Goal: Information Seeking & Learning: Learn about a topic

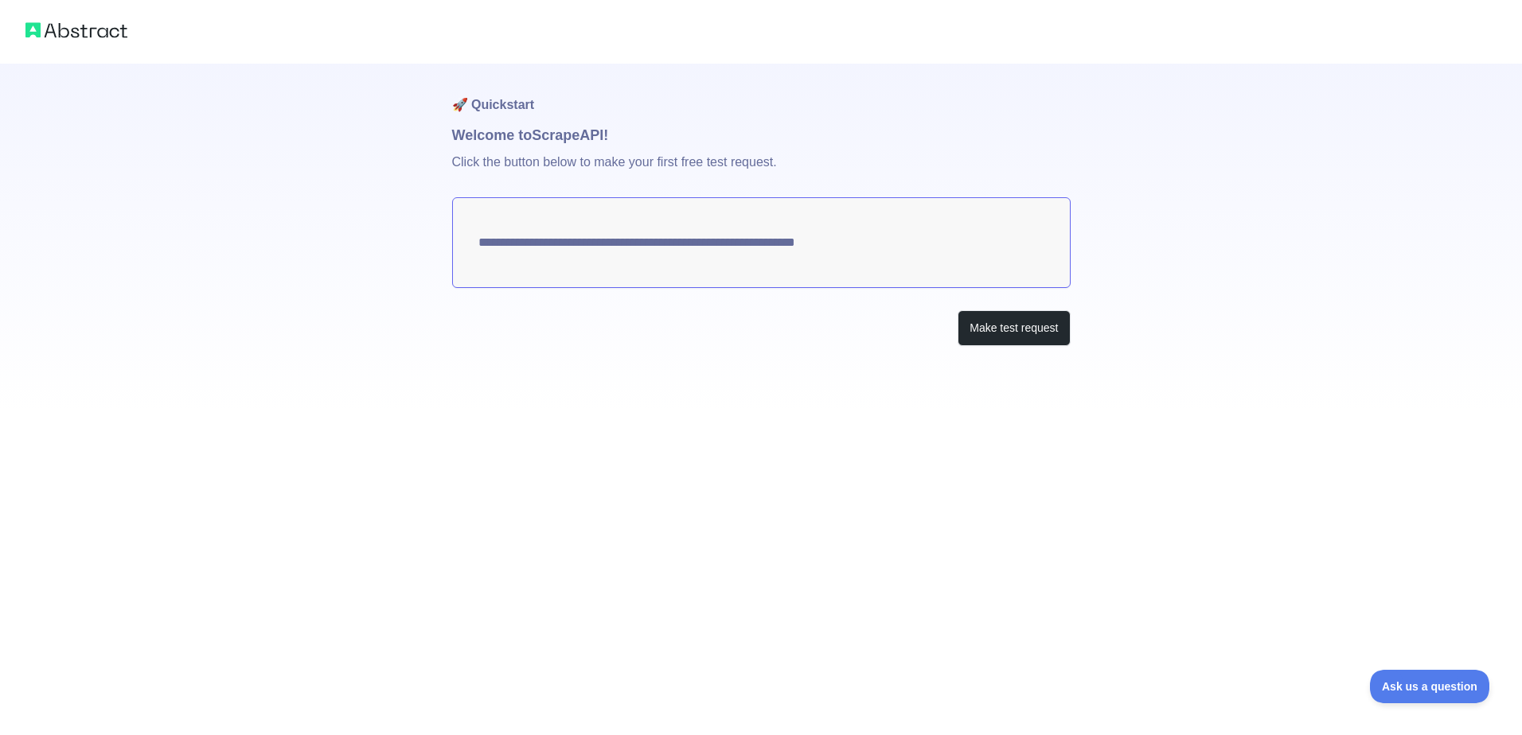
click at [669, 248] on textarea "**********" at bounding box center [761, 242] width 618 height 91
drag, startPoint x: 1006, startPoint y: 330, endPoint x: 1016, endPoint y: 341, distance: 15.2
click at [1006, 330] on button "Make test request" at bounding box center [1013, 328] width 112 height 36
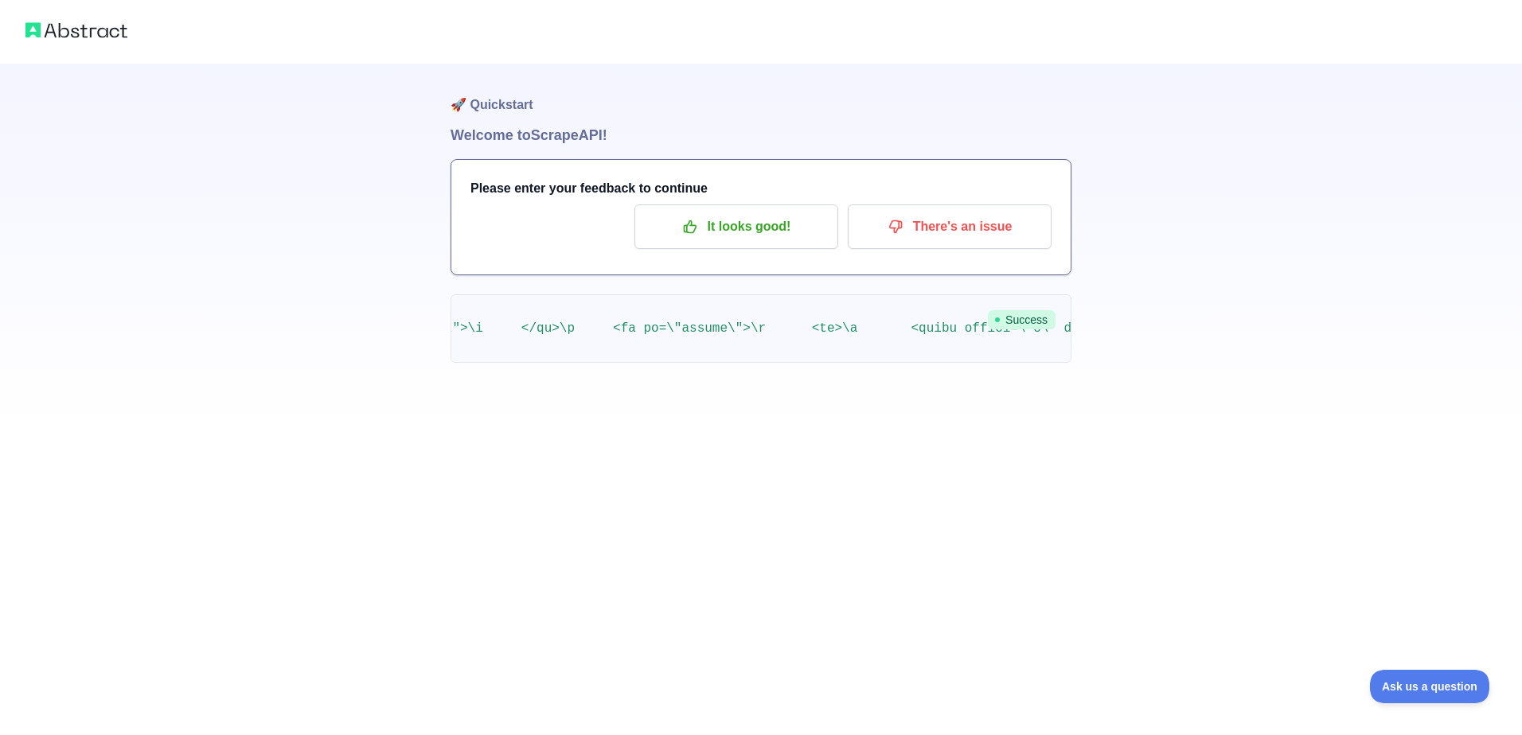
scroll to position [0, 21675]
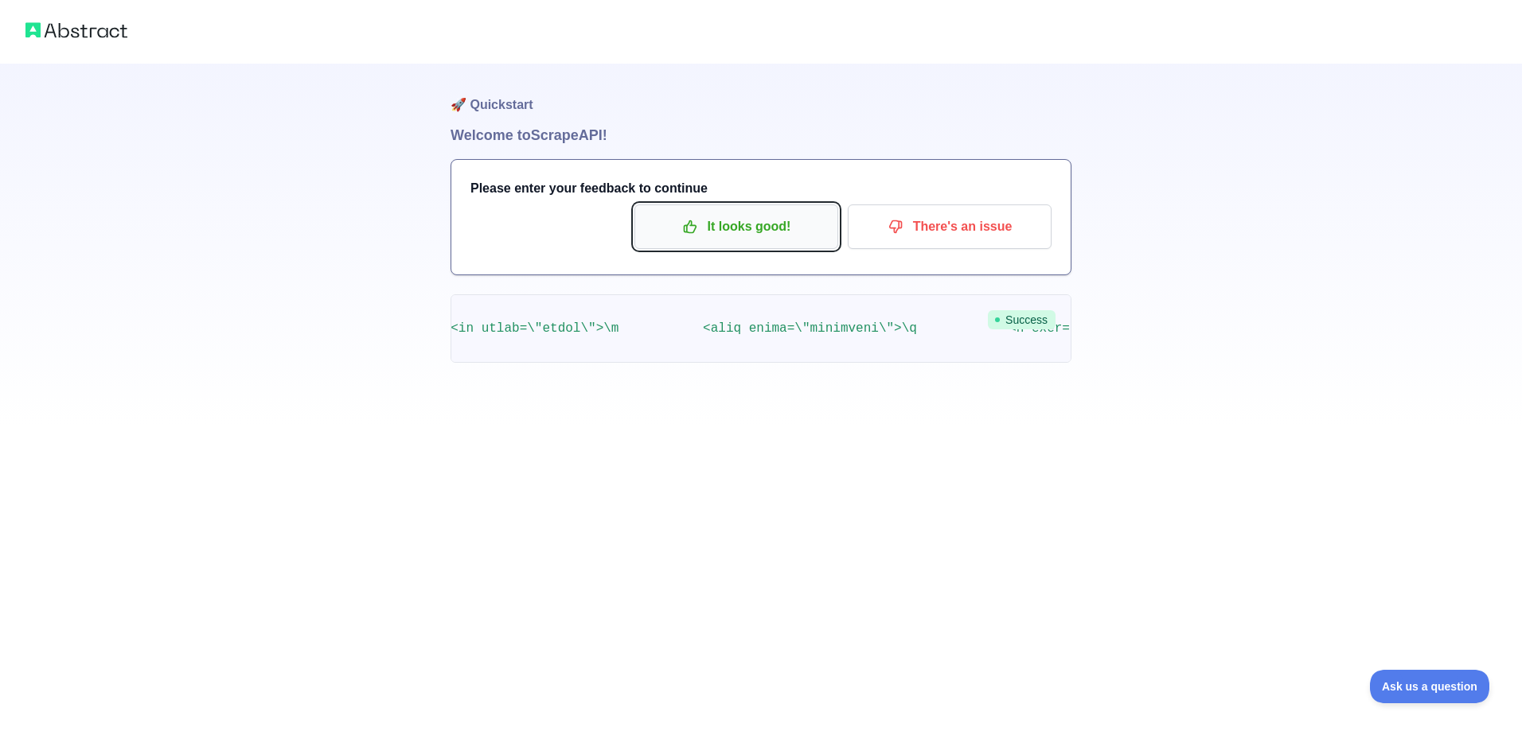
click at [764, 232] on p "It looks good!" at bounding box center [736, 226] width 180 height 27
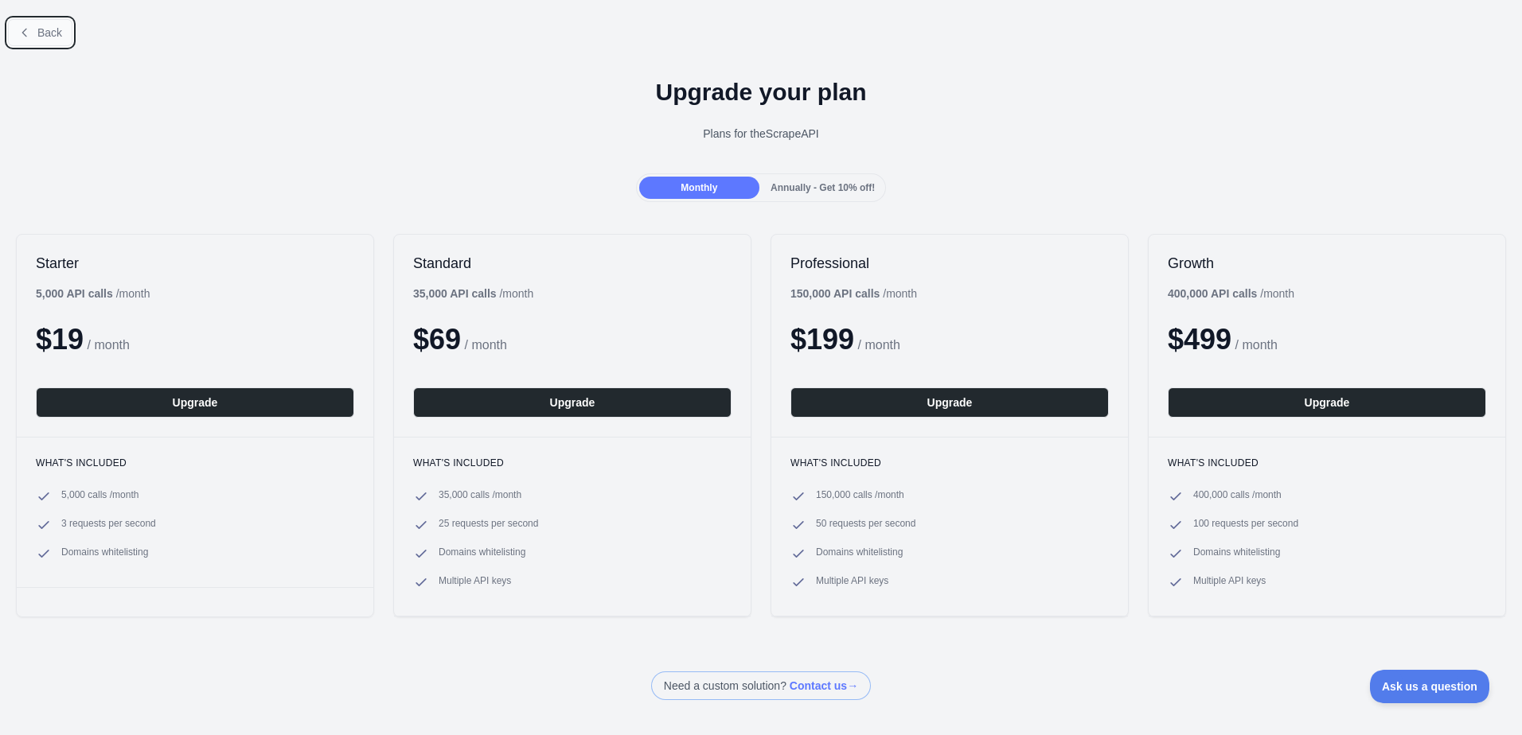
click at [33, 34] on button "Back" at bounding box center [40, 32] width 64 height 27
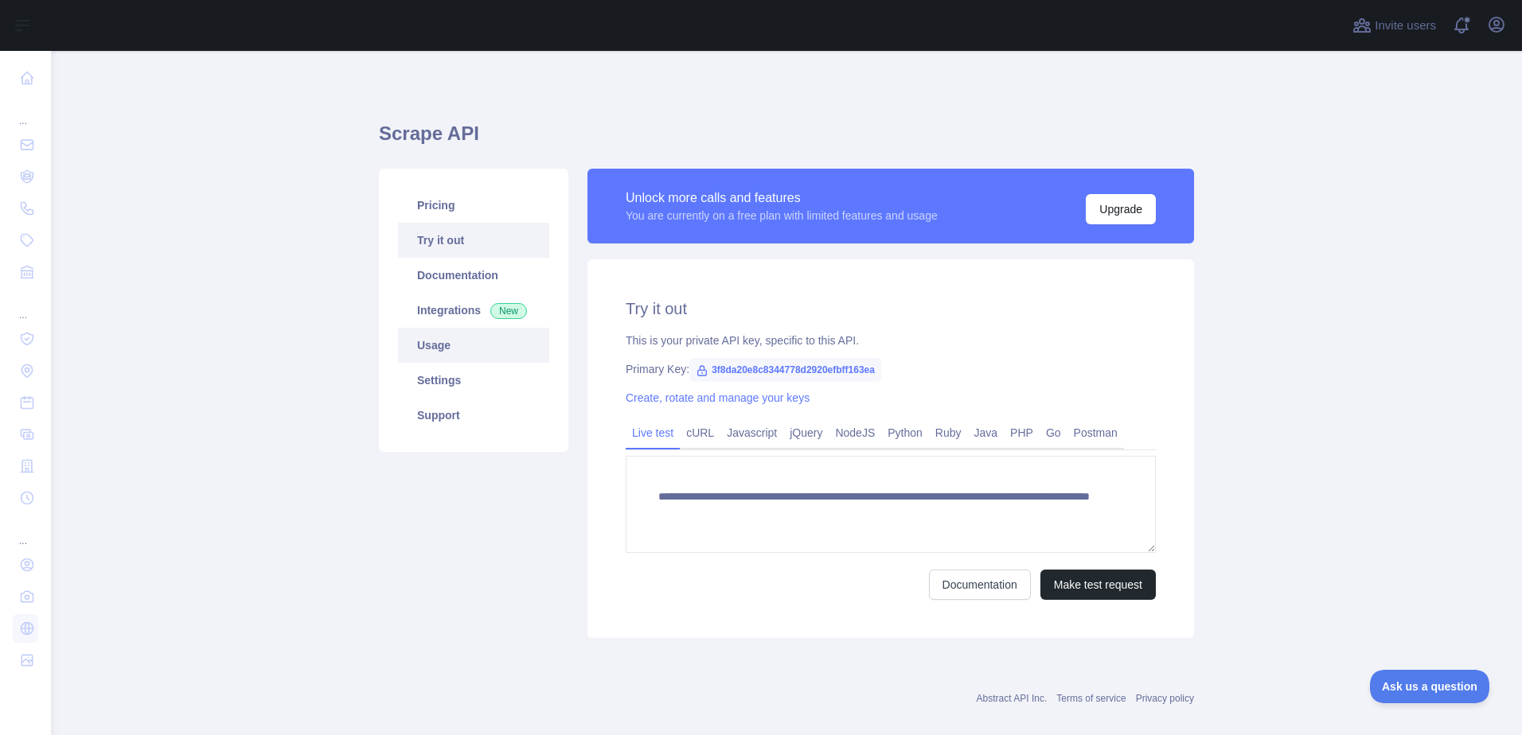
click at [456, 337] on link "Usage" at bounding box center [473, 345] width 151 height 35
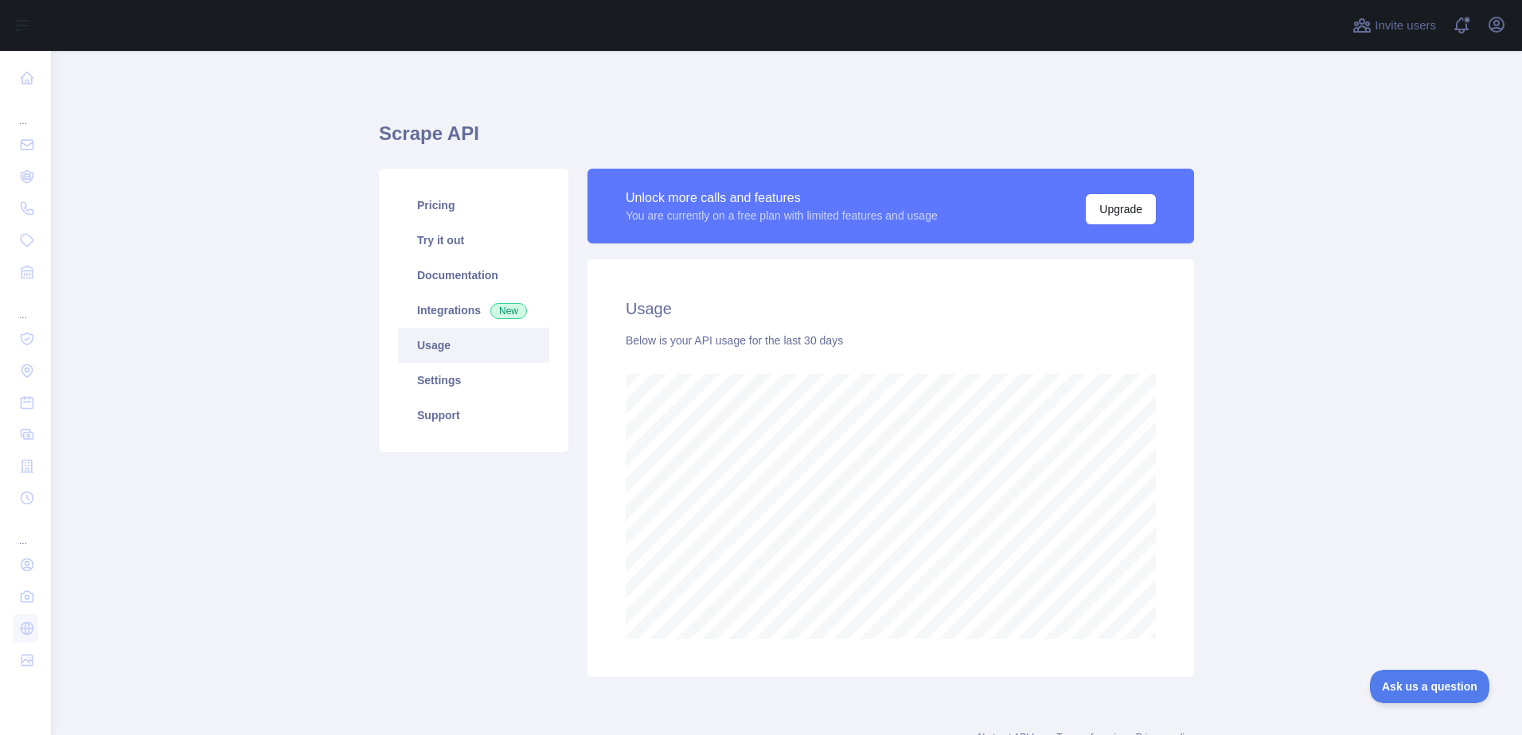
scroll to position [684, 1459]
click at [465, 273] on link "Documentation" at bounding box center [473, 275] width 151 height 35
click at [453, 248] on link "Try it out" at bounding box center [473, 240] width 151 height 35
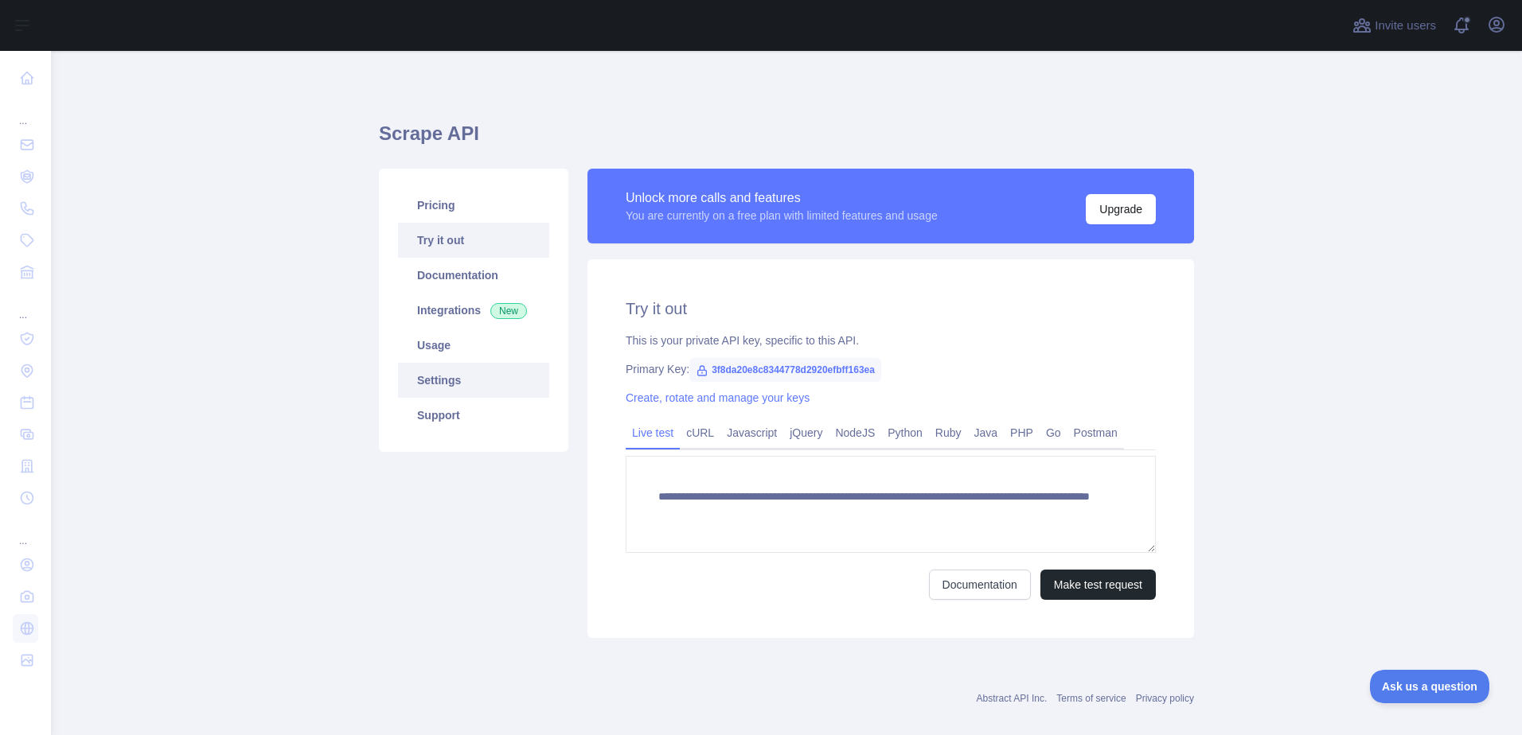
click at [485, 366] on link "Settings" at bounding box center [473, 380] width 151 height 35
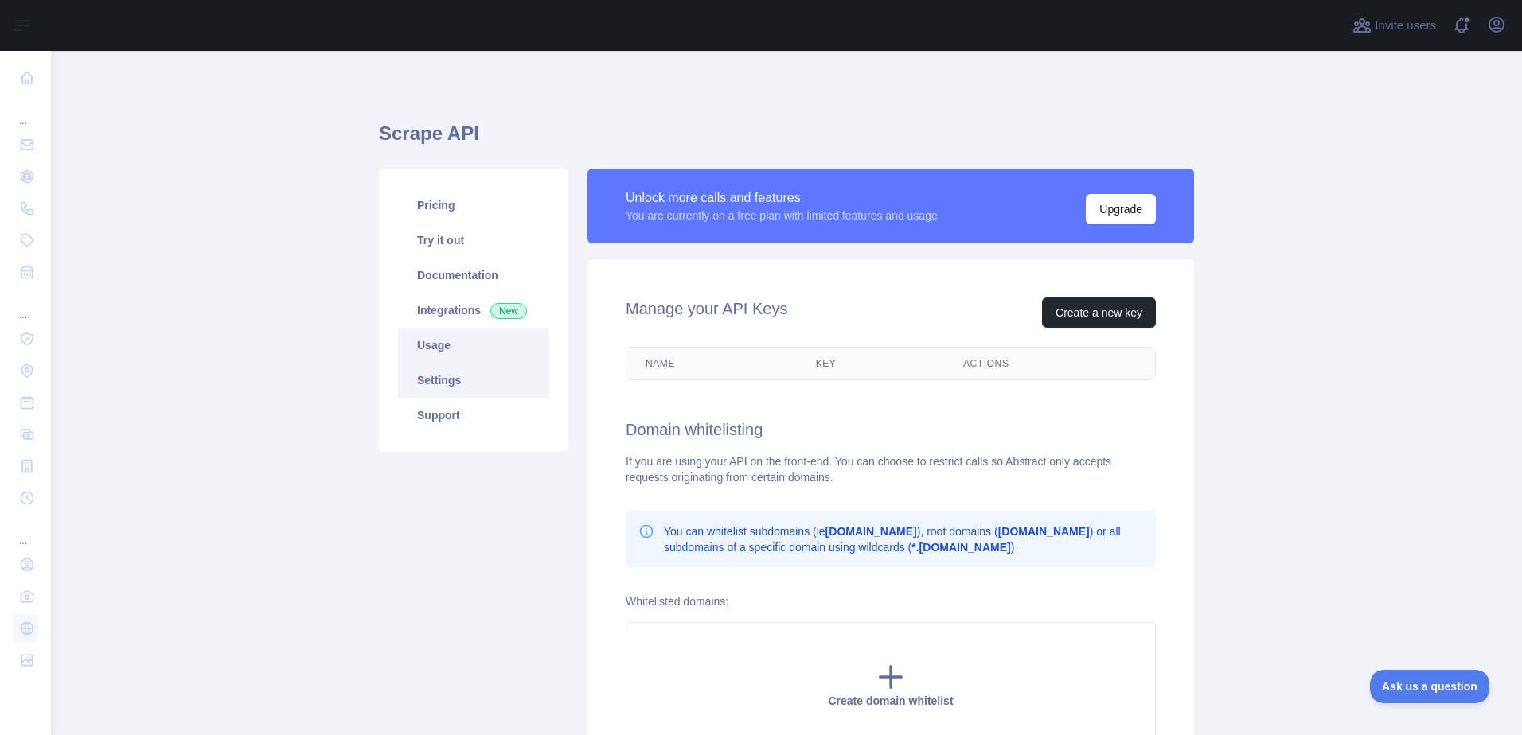
click at [473, 349] on link "Usage" at bounding box center [473, 345] width 151 height 35
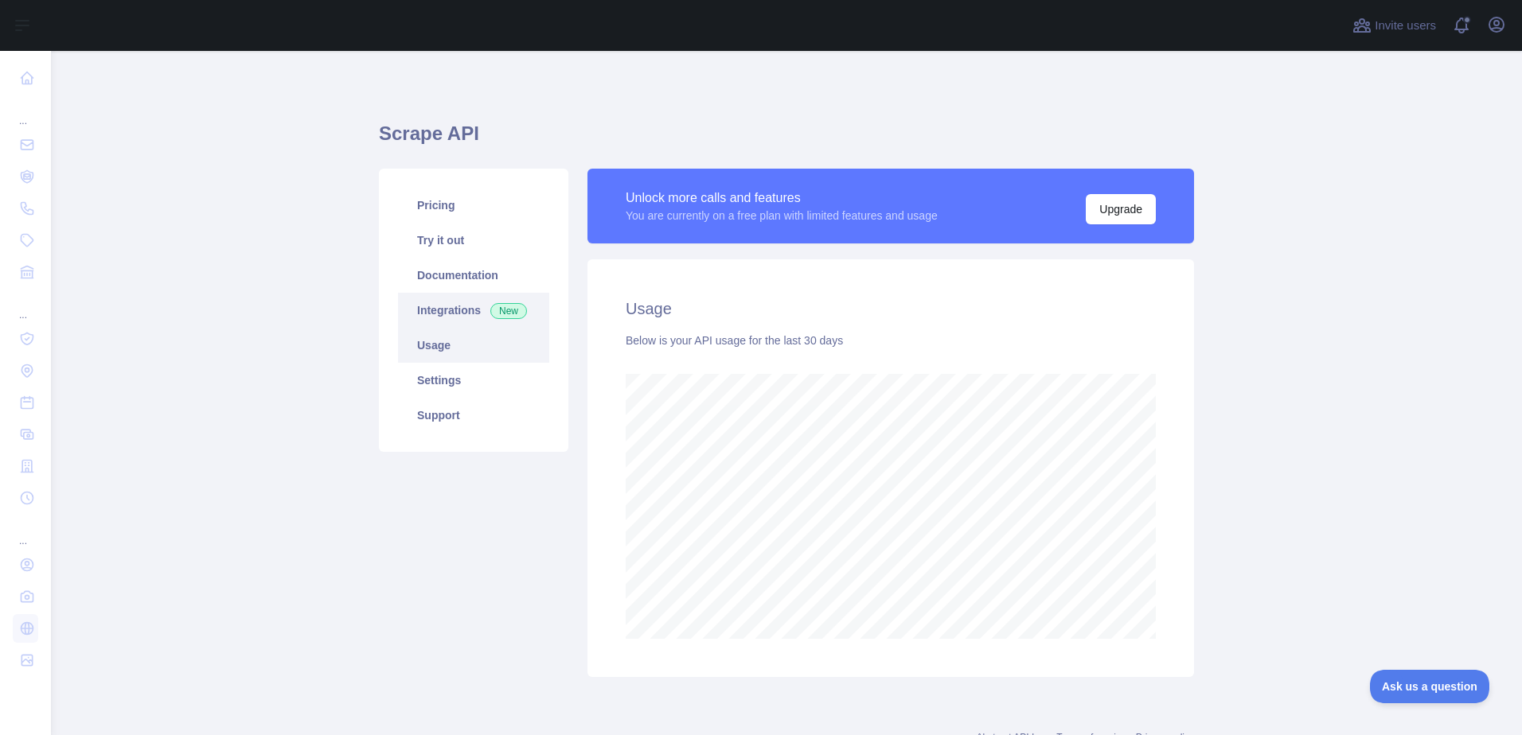
scroll to position [684, 1459]
click at [473, 316] on link "Integrations New" at bounding box center [473, 310] width 151 height 35
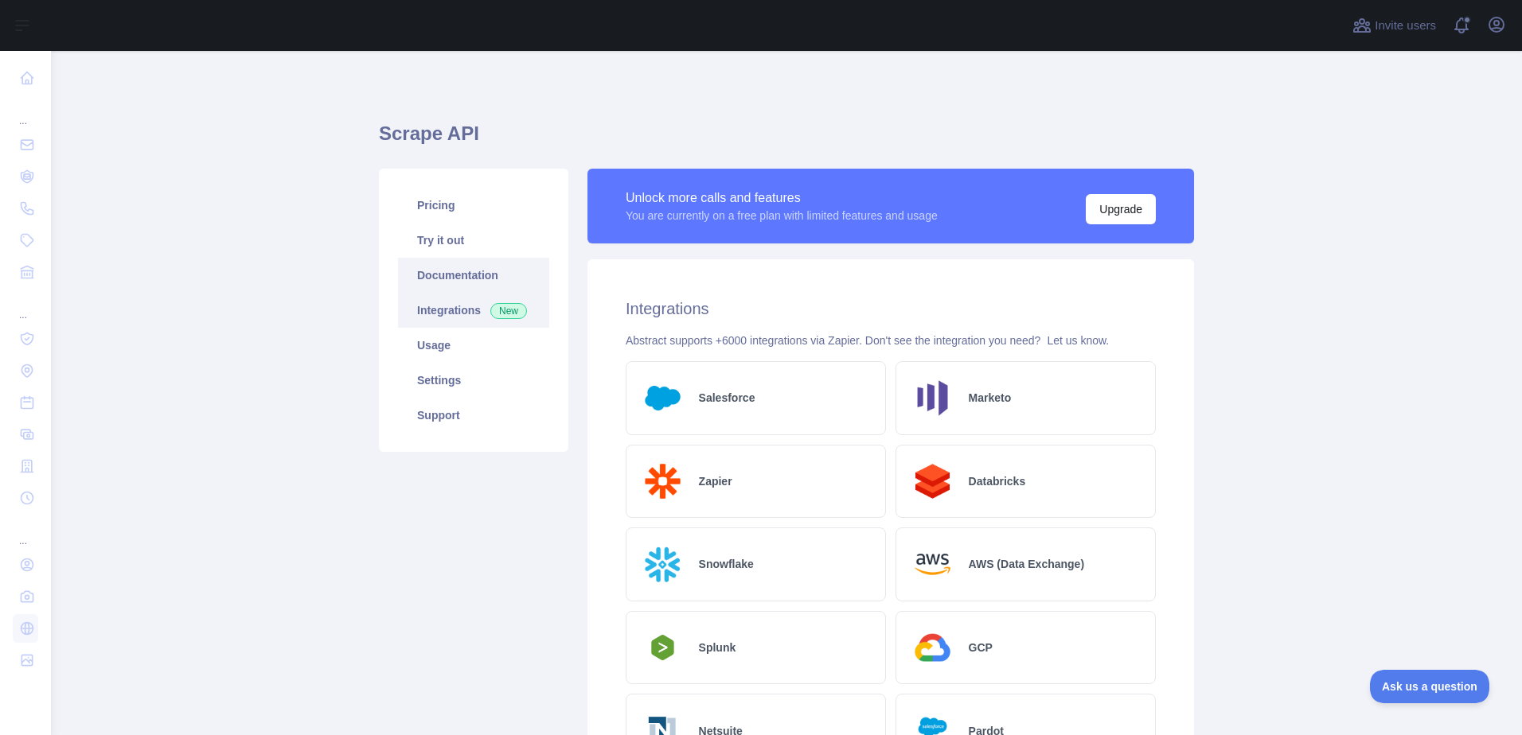
click at [464, 289] on link "Documentation" at bounding box center [473, 275] width 151 height 35
click at [447, 268] on link "Documentation" at bounding box center [473, 275] width 151 height 35
click at [454, 283] on link "Documentation" at bounding box center [473, 275] width 151 height 35
click at [474, 228] on link "Try it out" at bounding box center [473, 240] width 151 height 35
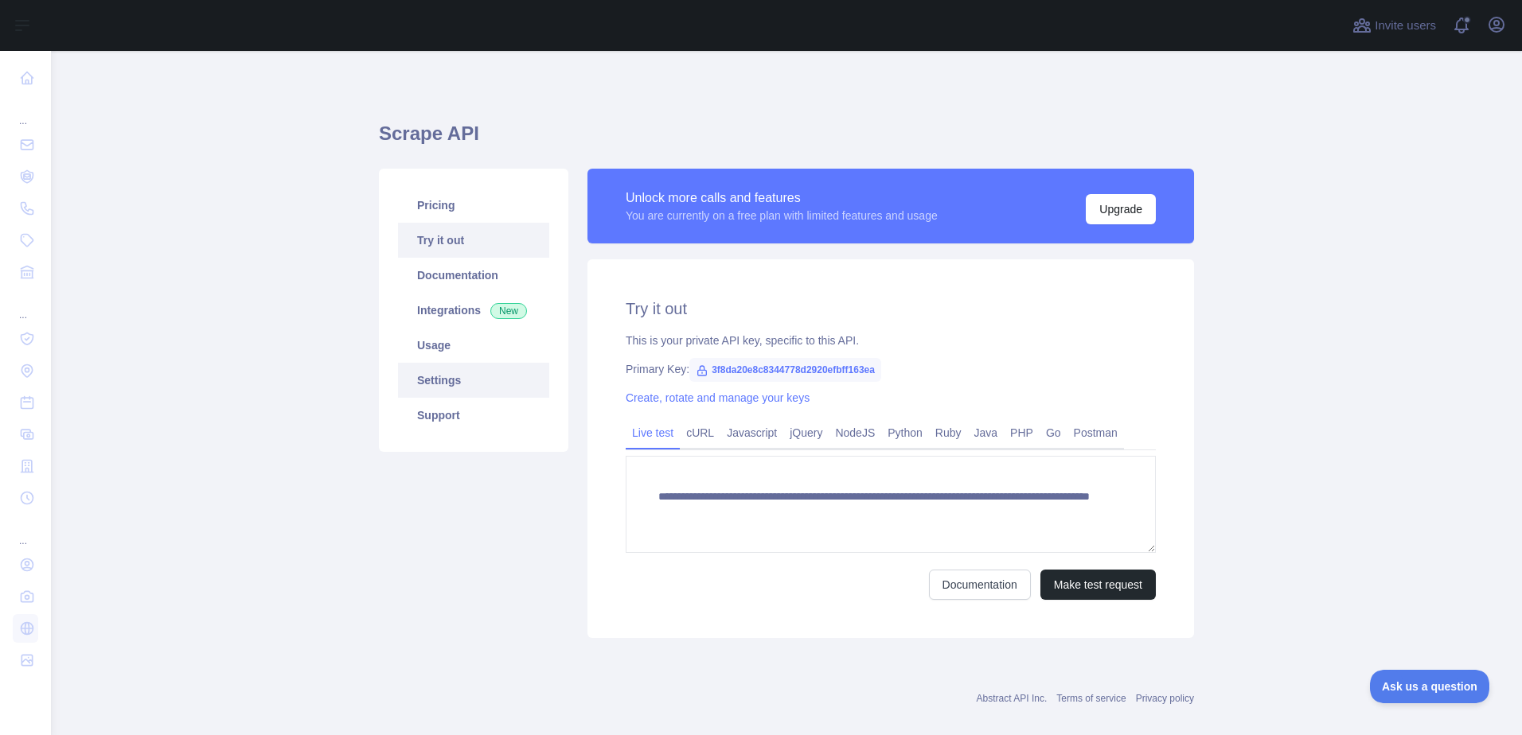
click at [482, 376] on link "Settings" at bounding box center [473, 380] width 151 height 35
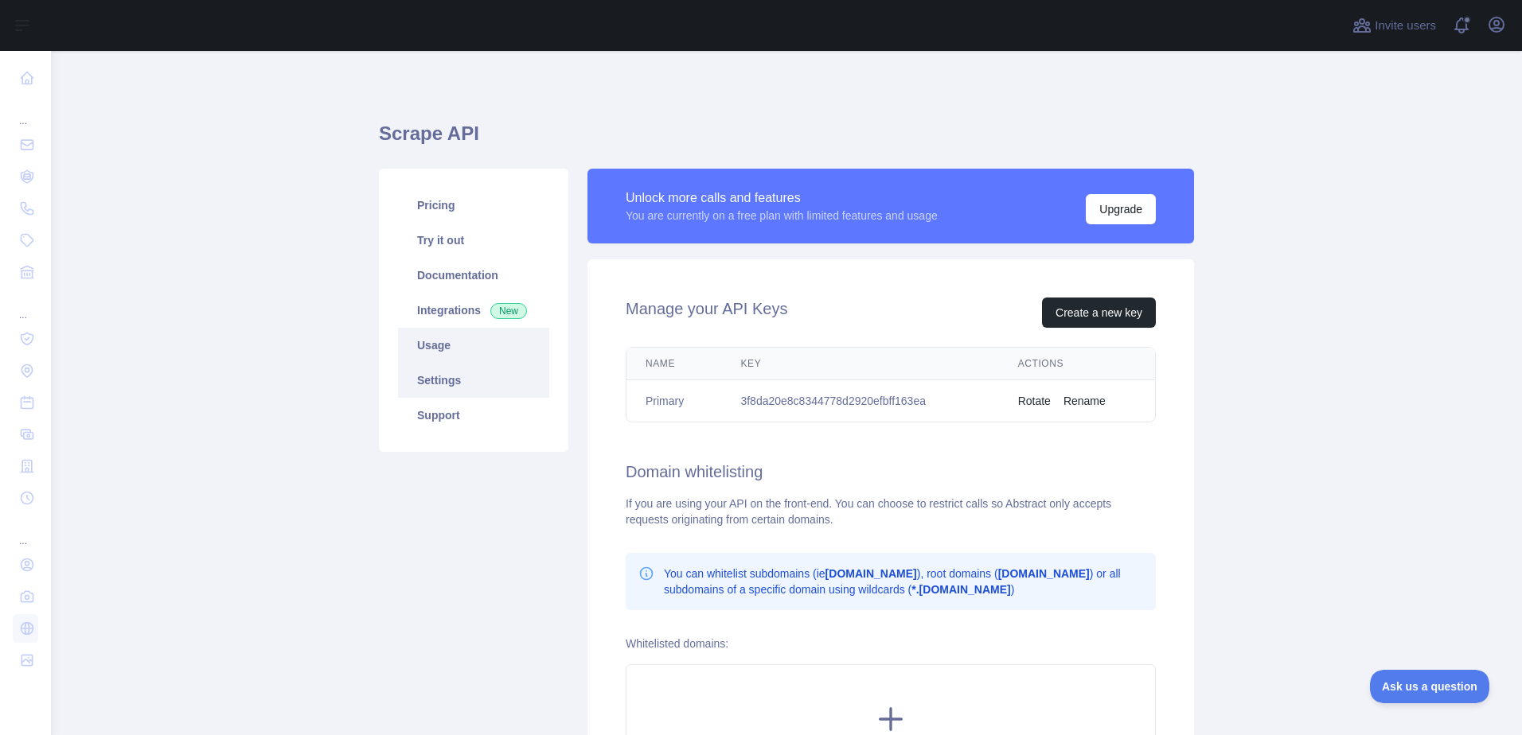
click at [482, 356] on link "Usage" at bounding box center [473, 345] width 151 height 35
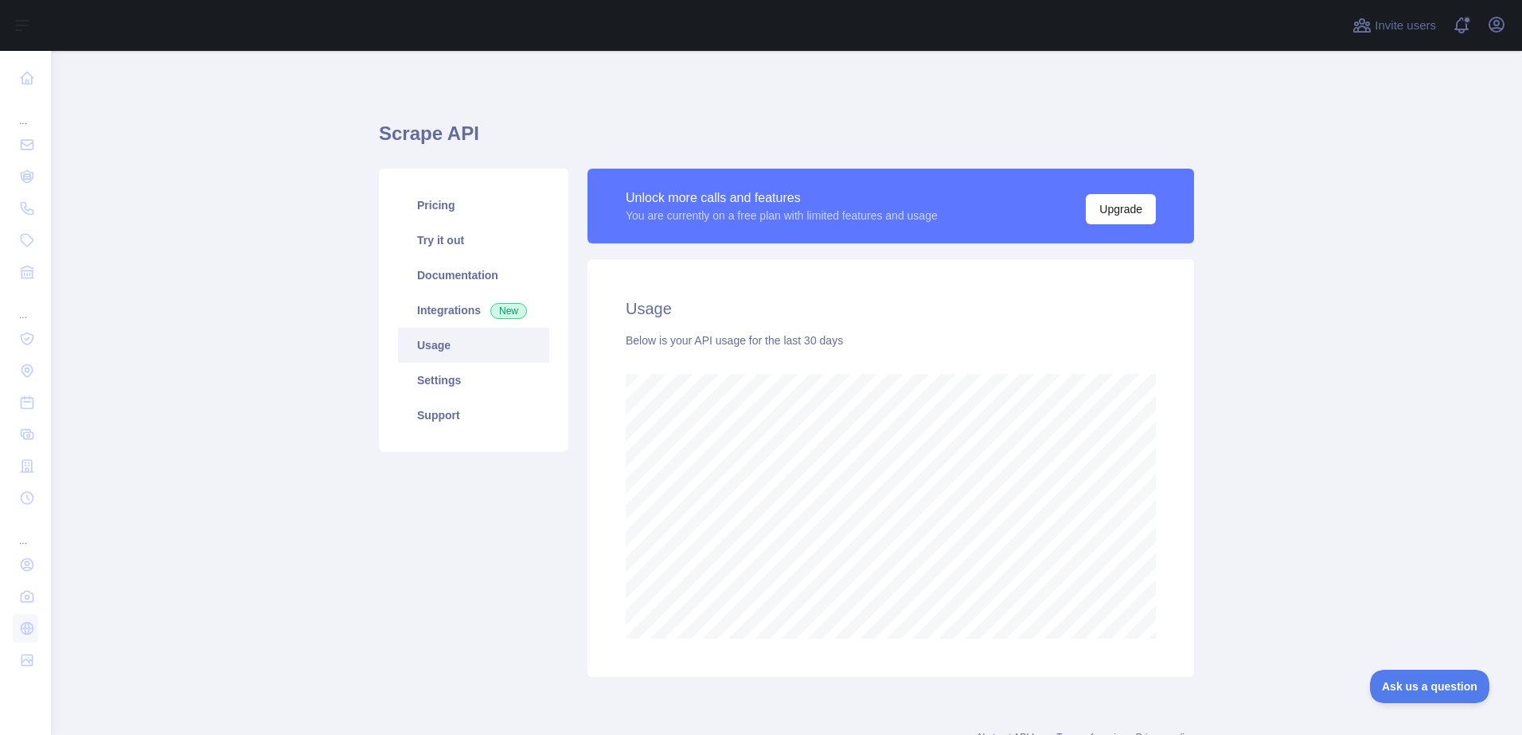
scroll to position [684, 1459]
